Goal: Task Accomplishment & Management: Use online tool/utility

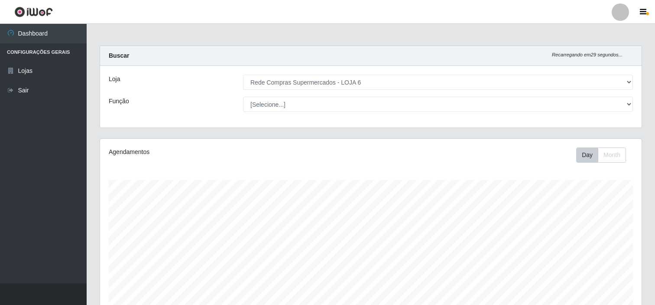
select select "398"
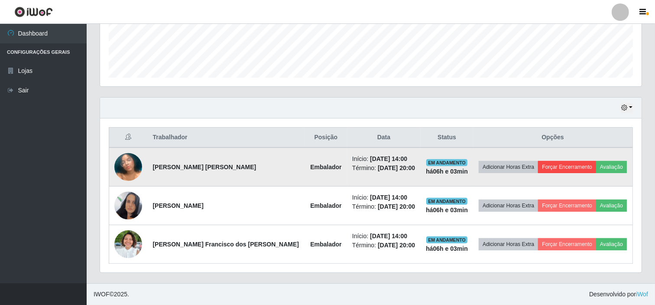
scroll to position [179, 542]
click at [564, 163] on button "Forçar Encerramento" at bounding box center [567, 167] width 58 height 12
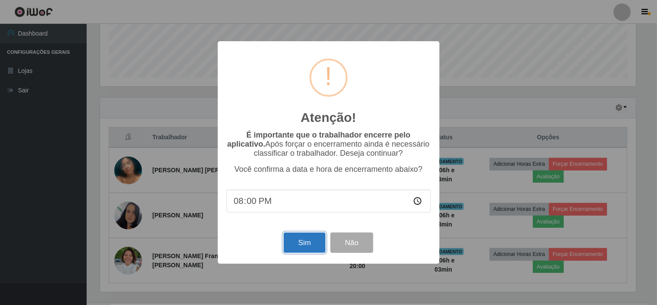
drag, startPoint x: 298, startPoint y: 247, endPoint x: 367, endPoint y: 218, distance: 75.2
click at [300, 246] on button "Sim" at bounding box center [305, 242] width 42 height 20
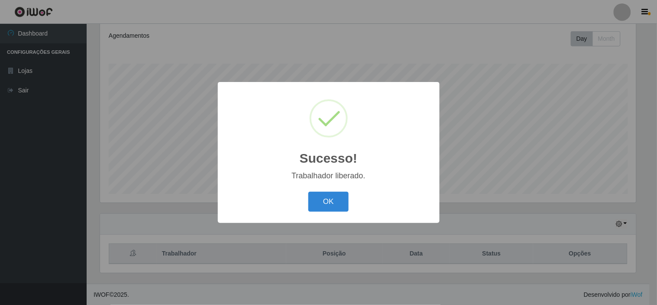
click at [548, 166] on div "Sucesso! × Trabalhador liberado. OK Cancel" at bounding box center [328, 152] width 657 height 305
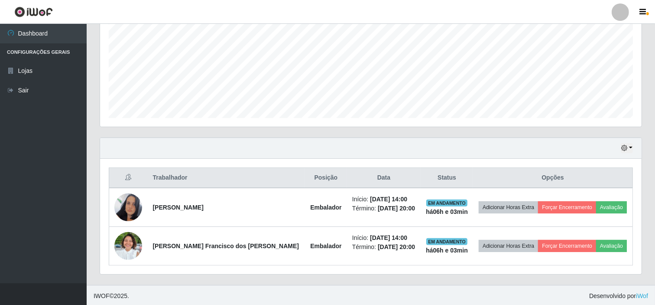
scroll to position [194, 0]
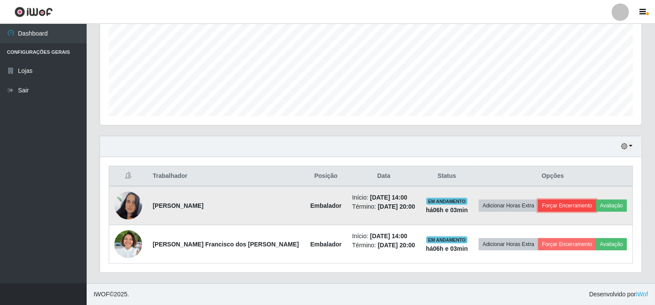
click at [560, 202] on button "Forçar Encerramento" at bounding box center [567, 205] width 58 height 12
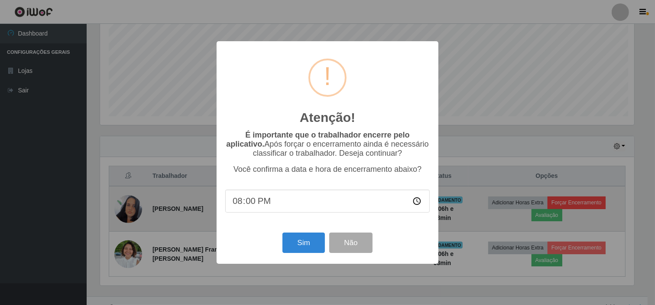
scroll to position [179, 536]
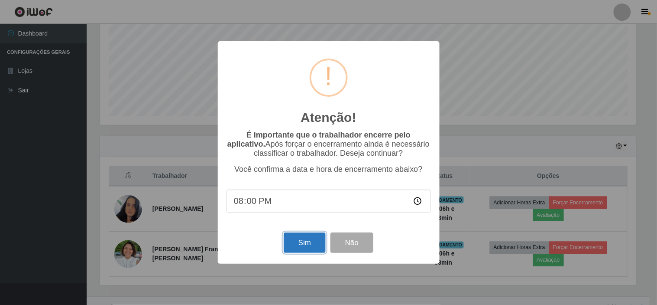
click at [302, 241] on button "Sim" at bounding box center [305, 242] width 42 height 20
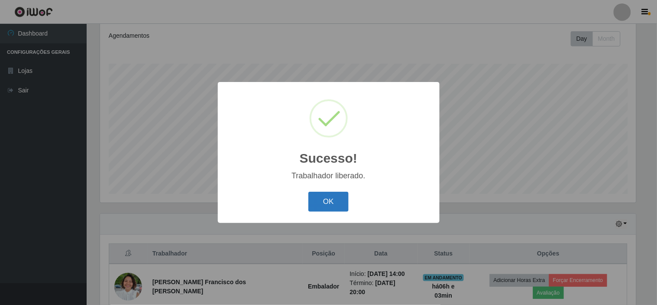
click at [328, 206] on button "OK" at bounding box center [328, 201] width 40 height 20
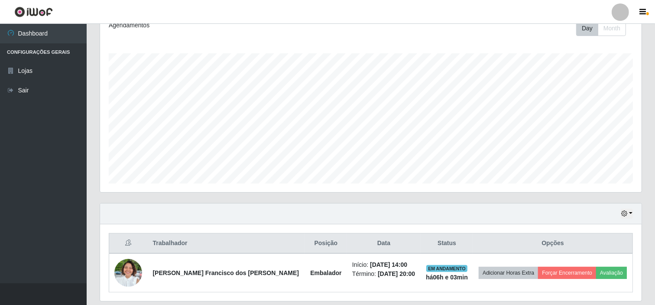
scroll to position [179, 542]
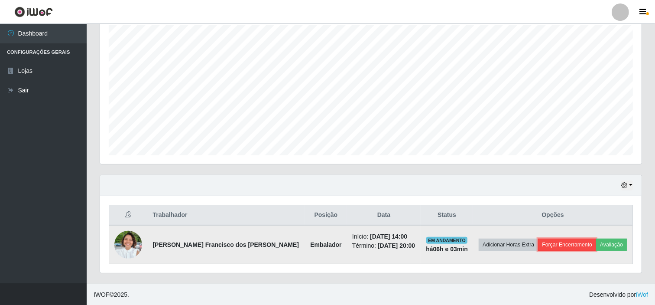
click at [544, 242] on button "Forçar Encerramento" at bounding box center [567, 244] width 58 height 12
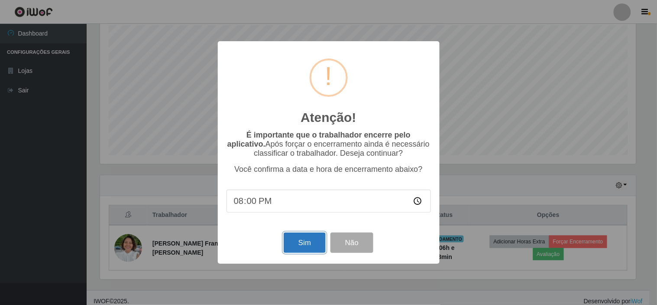
click at [310, 244] on button "Sim" at bounding box center [305, 242] width 42 height 20
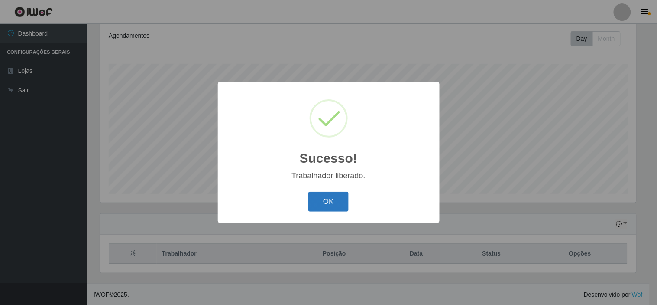
drag, startPoint x: 331, startPoint y: 200, endPoint x: 344, endPoint y: 197, distance: 12.9
click at [331, 199] on button "OK" at bounding box center [328, 201] width 40 height 20
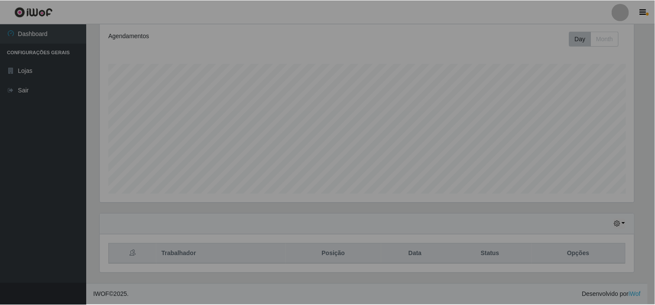
scroll to position [0, 0]
